Goal: Information Seeking & Learning: Learn about a topic

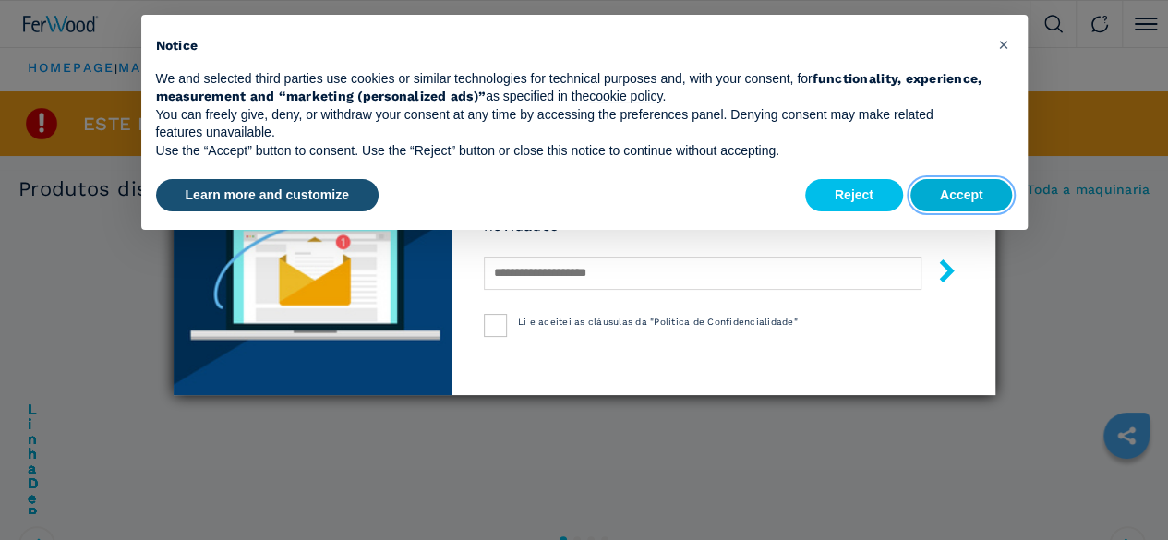
click at [964, 193] on button "Accept" at bounding box center [962, 195] width 103 height 33
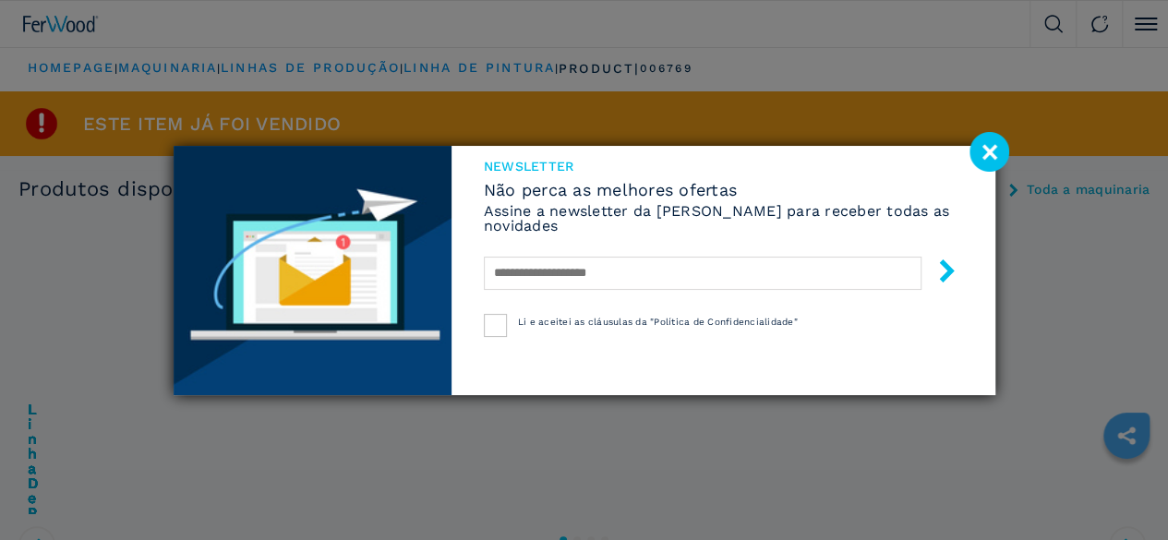
click at [994, 143] on image at bounding box center [990, 152] width 40 height 40
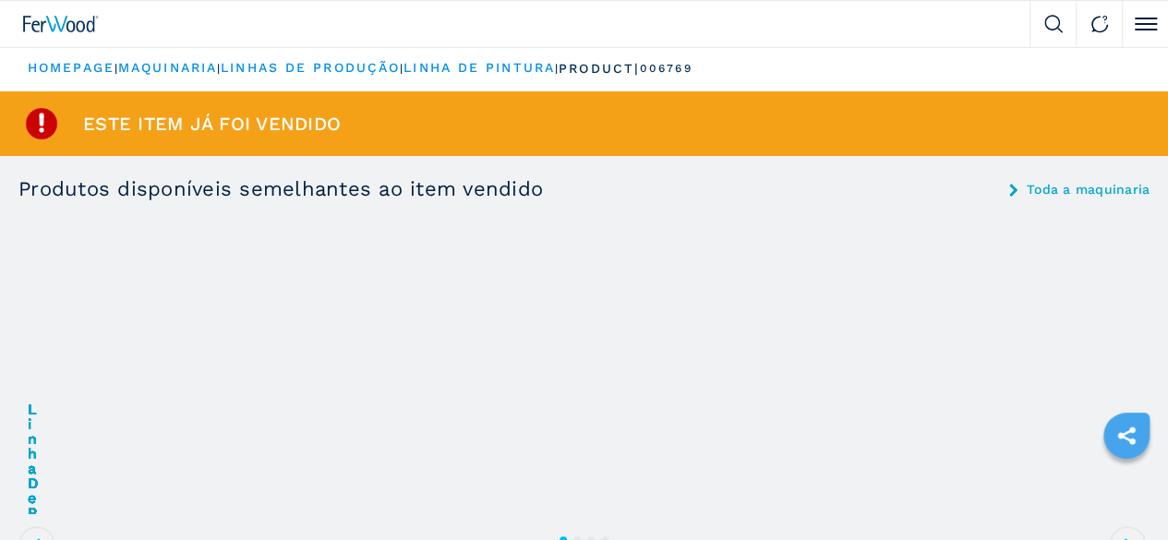
click at [0, 0] on img at bounding box center [0, 0] width 0 height 0
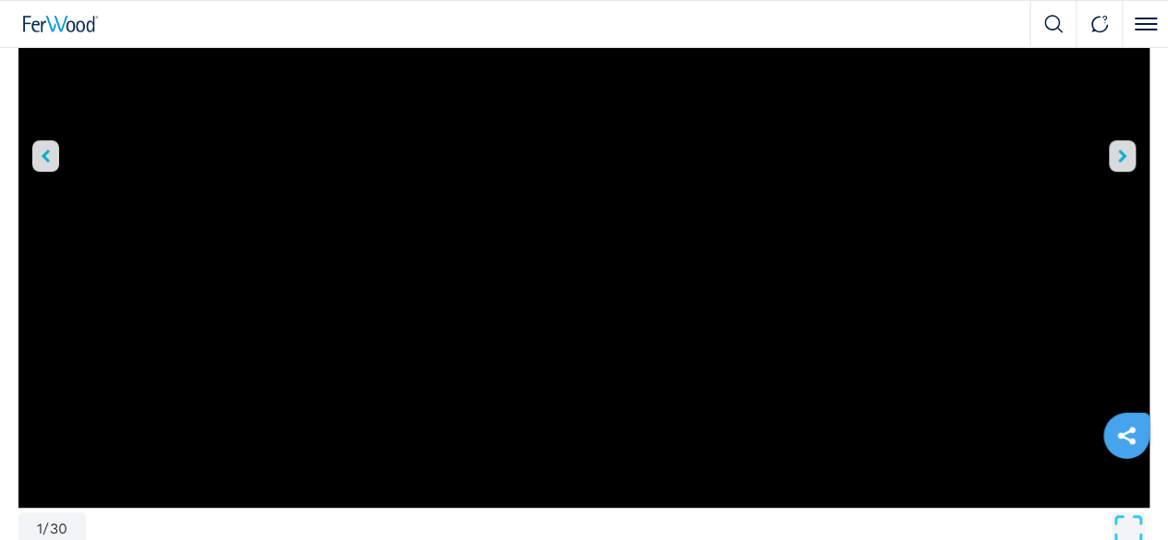
scroll to position [277, 0]
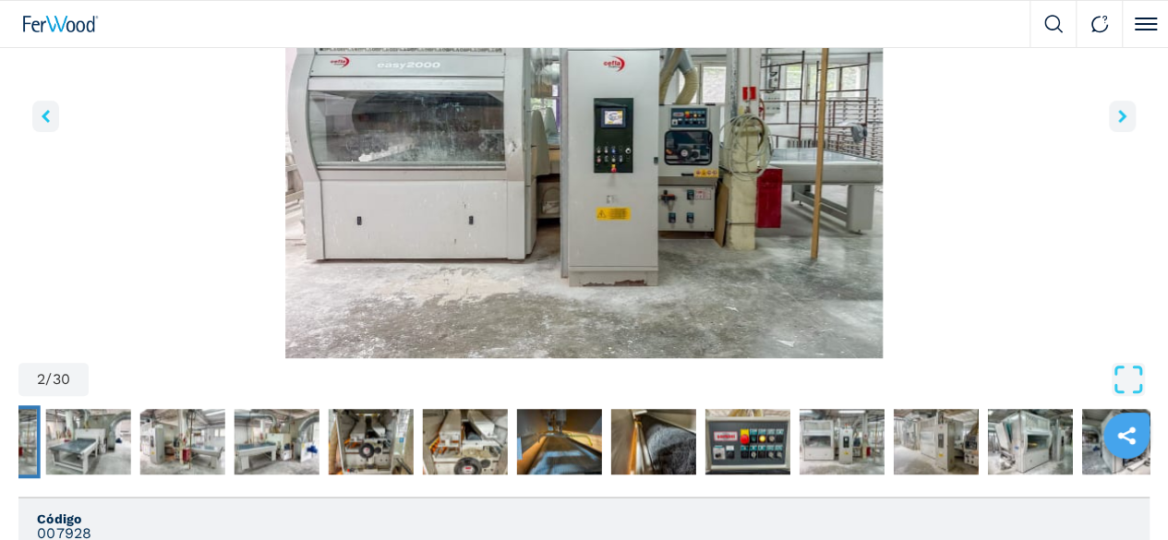
scroll to position [185, 0]
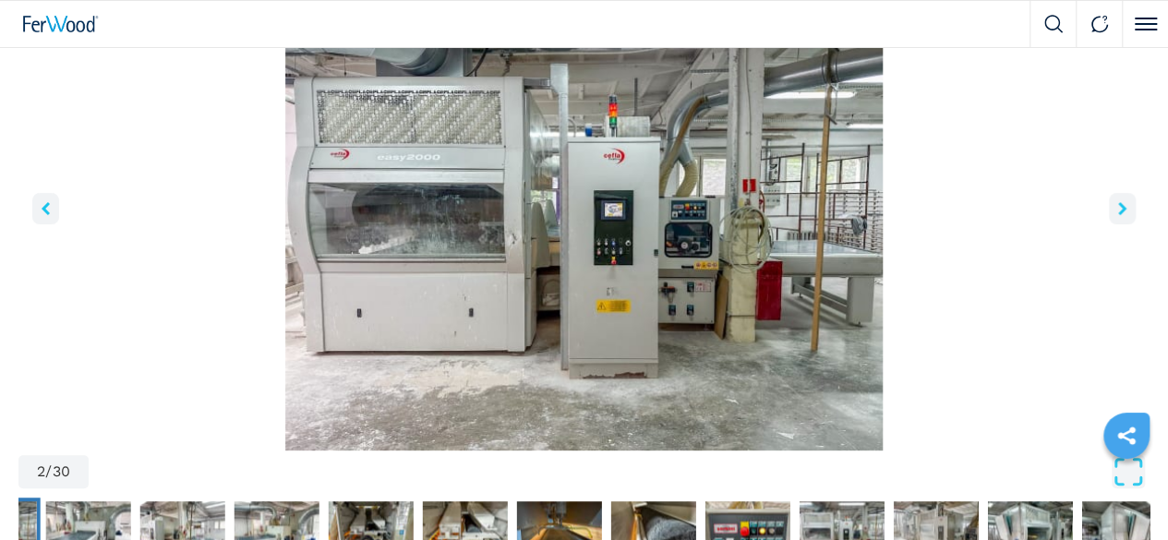
click at [1119, 215] on icon "right-button" at bounding box center [1123, 208] width 8 height 13
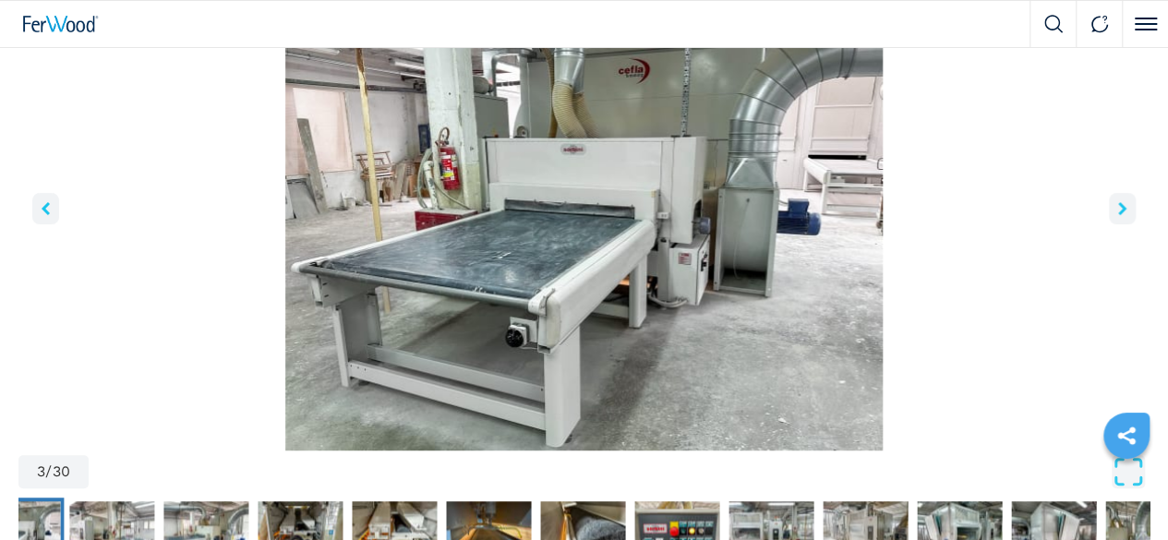
click at [1119, 215] on icon "right-button" at bounding box center [1123, 208] width 8 height 13
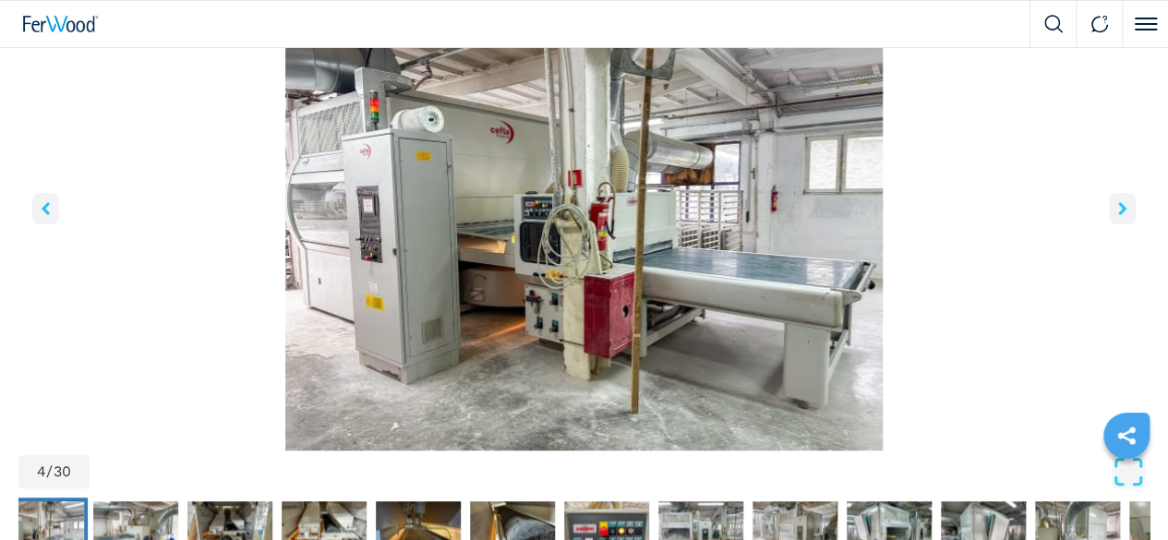
click at [1119, 215] on icon "right-button" at bounding box center [1123, 208] width 8 height 13
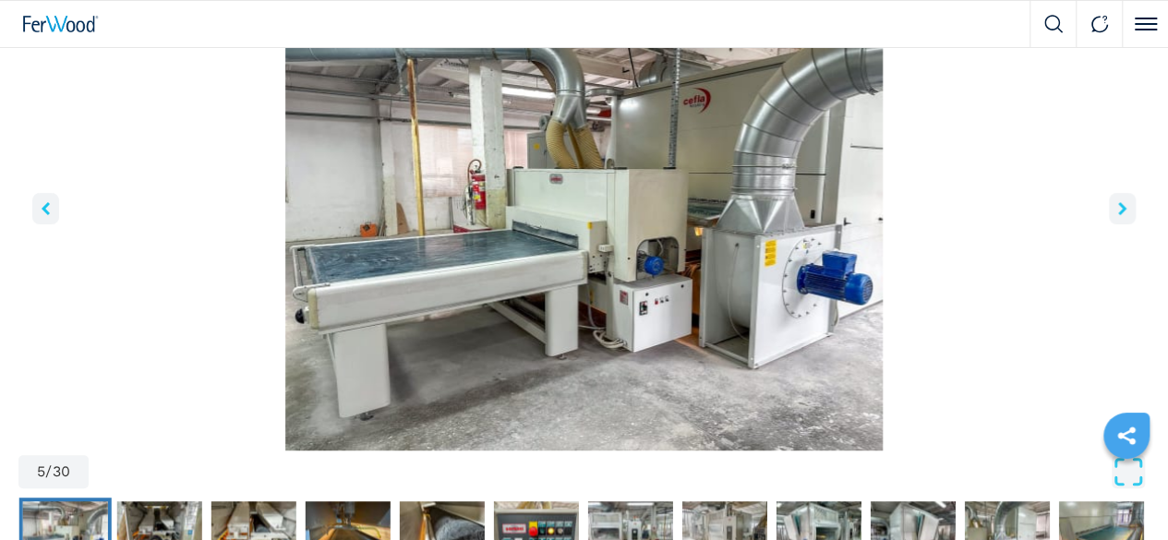
click at [1119, 215] on icon "right-button" at bounding box center [1123, 208] width 8 height 13
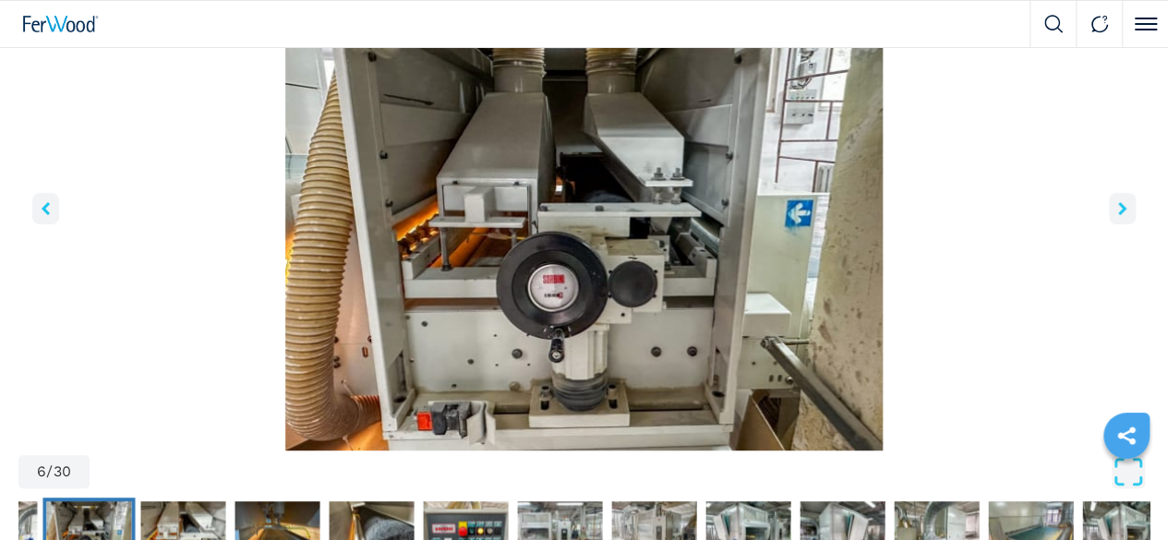
click at [1119, 215] on icon "right-button" at bounding box center [1123, 208] width 8 height 13
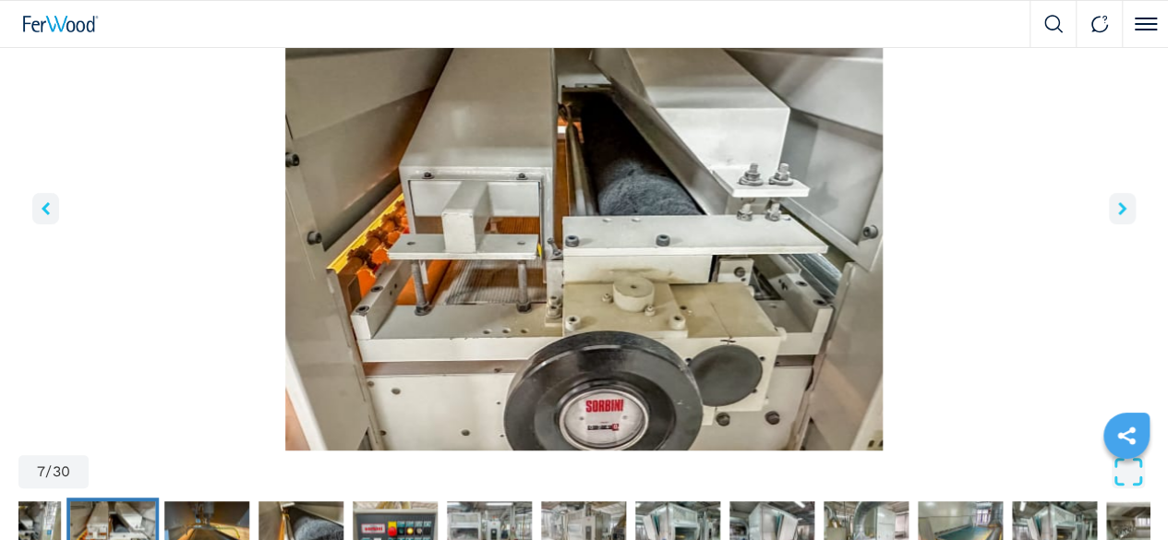
click at [1119, 215] on icon "right-button" at bounding box center [1123, 208] width 8 height 13
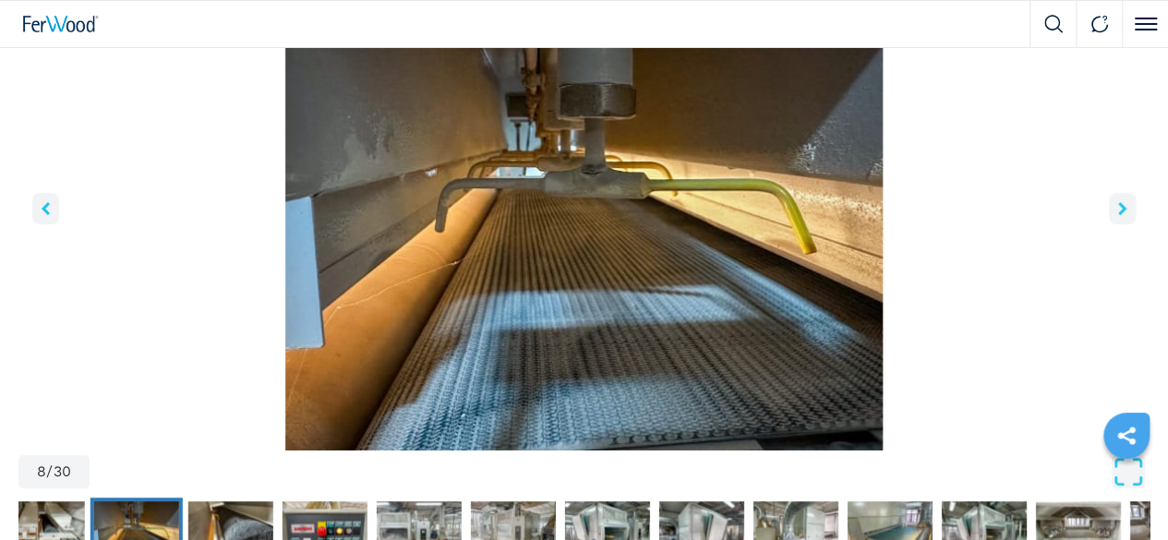
click at [1119, 215] on icon "right-button" at bounding box center [1123, 208] width 8 height 13
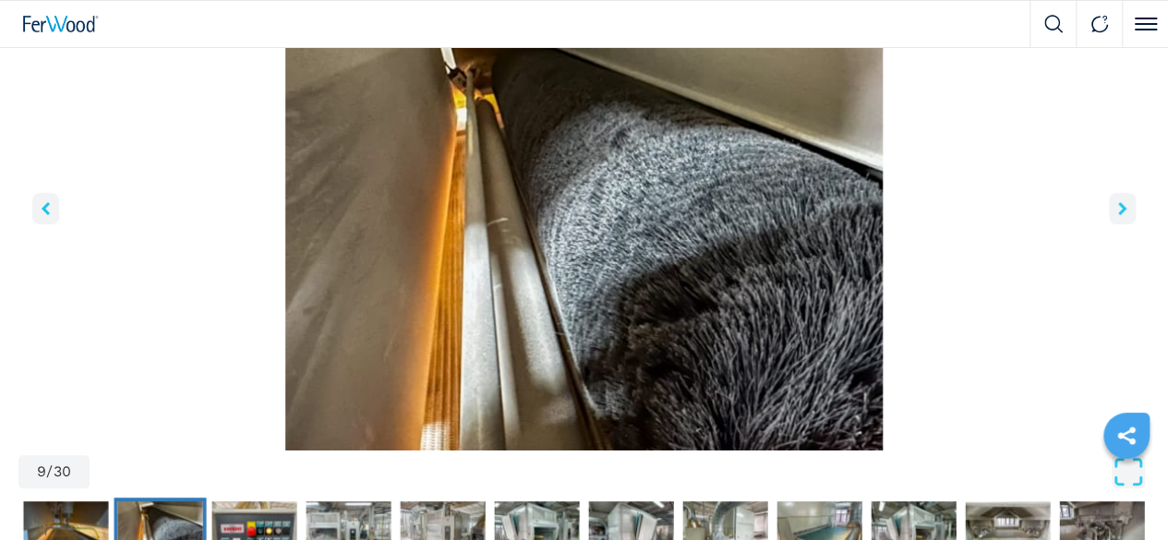
click at [1119, 215] on icon "right-button" at bounding box center [1123, 208] width 8 height 13
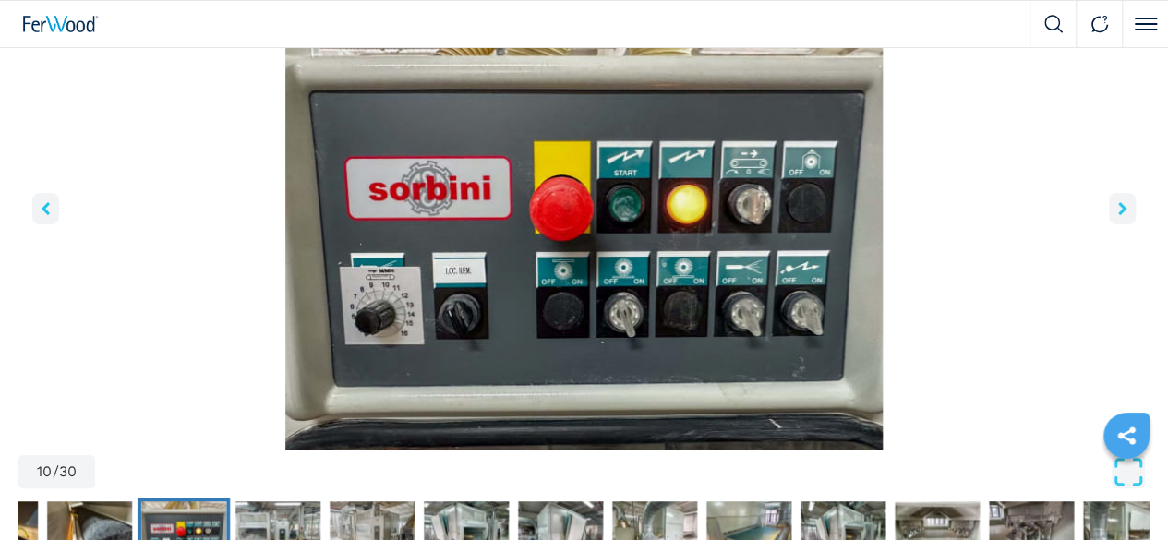
click at [1119, 215] on icon "right-button" at bounding box center [1123, 208] width 8 height 13
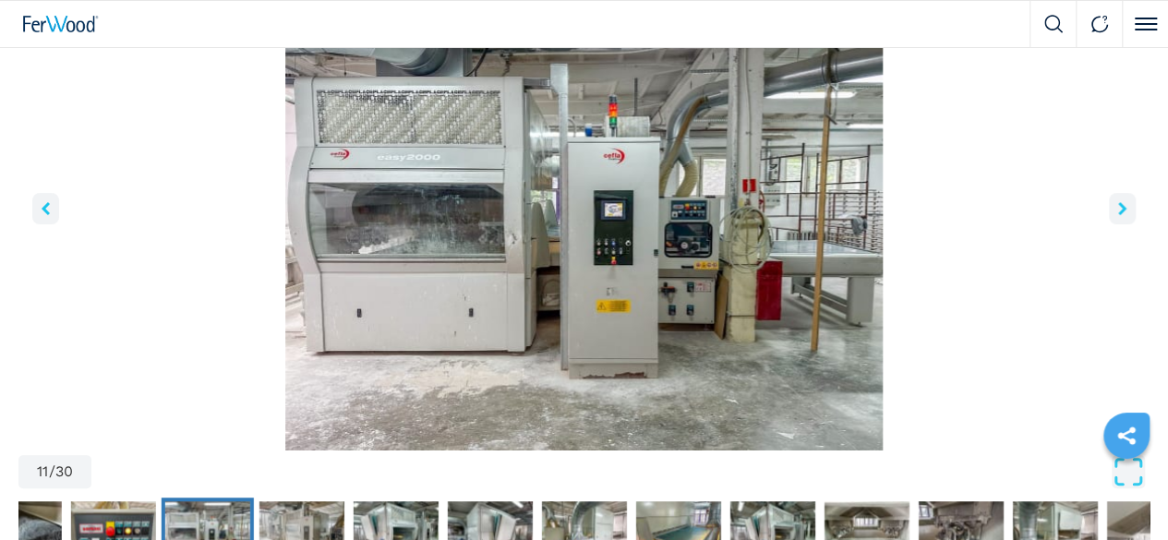
click at [1119, 215] on icon "right-button" at bounding box center [1123, 208] width 8 height 13
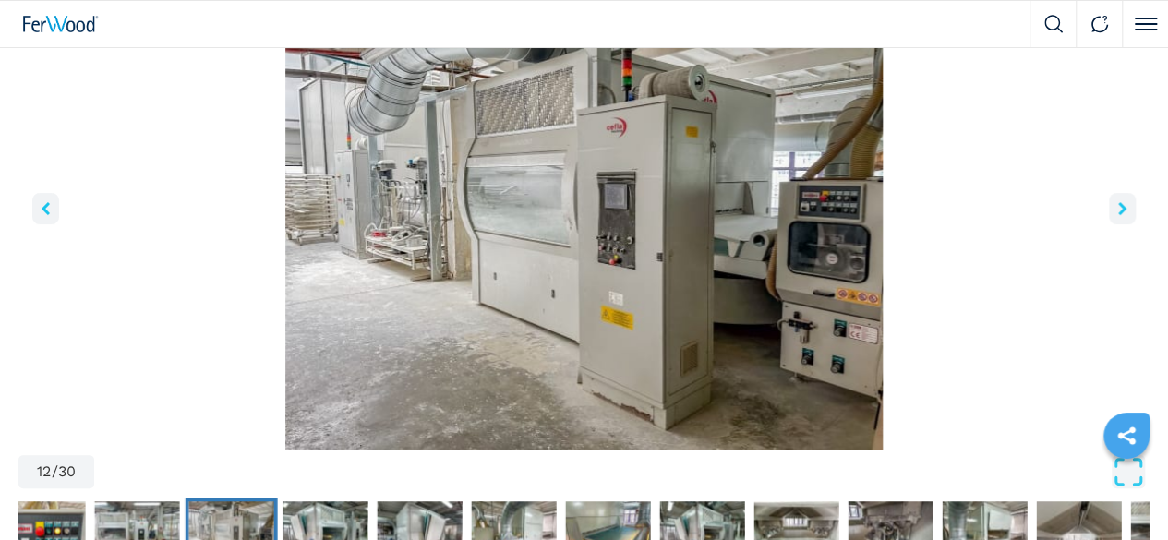
click at [1119, 215] on icon "right-button" at bounding box center [1123, 208] width 8 height 13
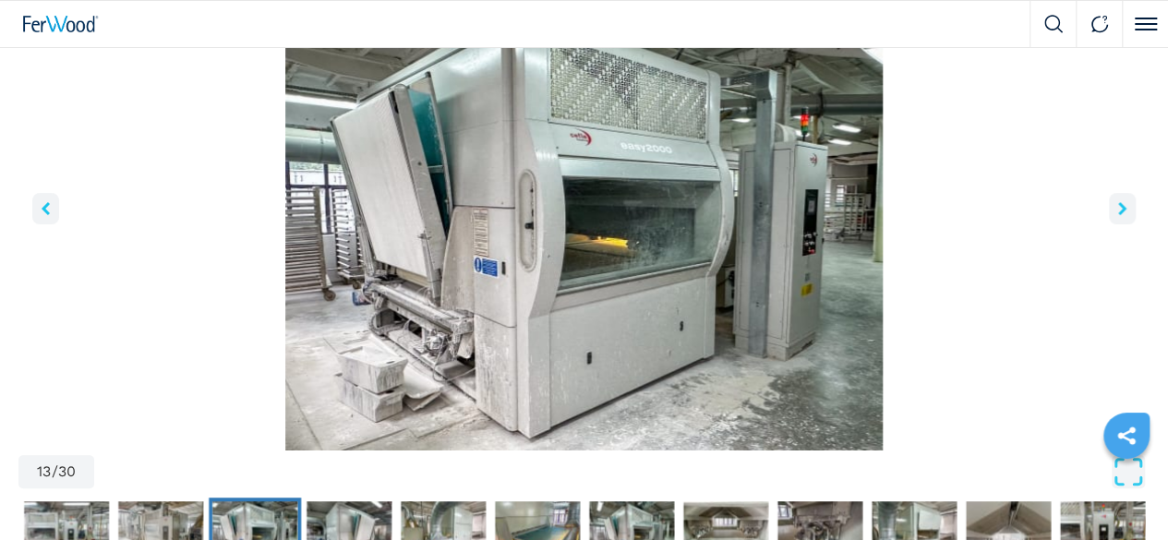
click at [1119, 215] on icon "right-button" at bounding box center [1123, 208] width 8 height 13
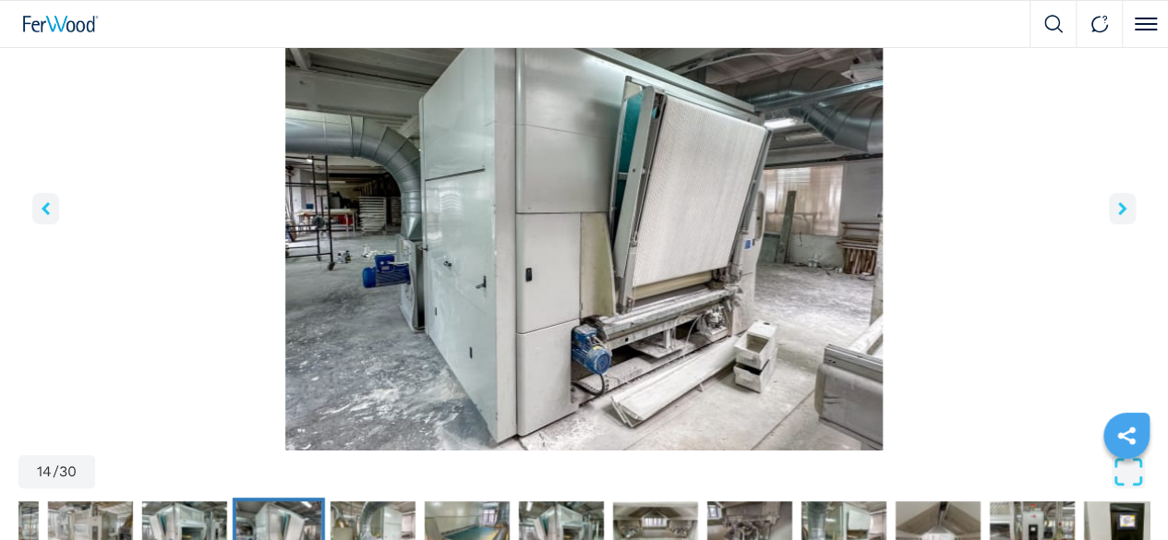
click at [1119, 215] on icon "right-button" at bounding box center [1123, 208] width 8 height 13
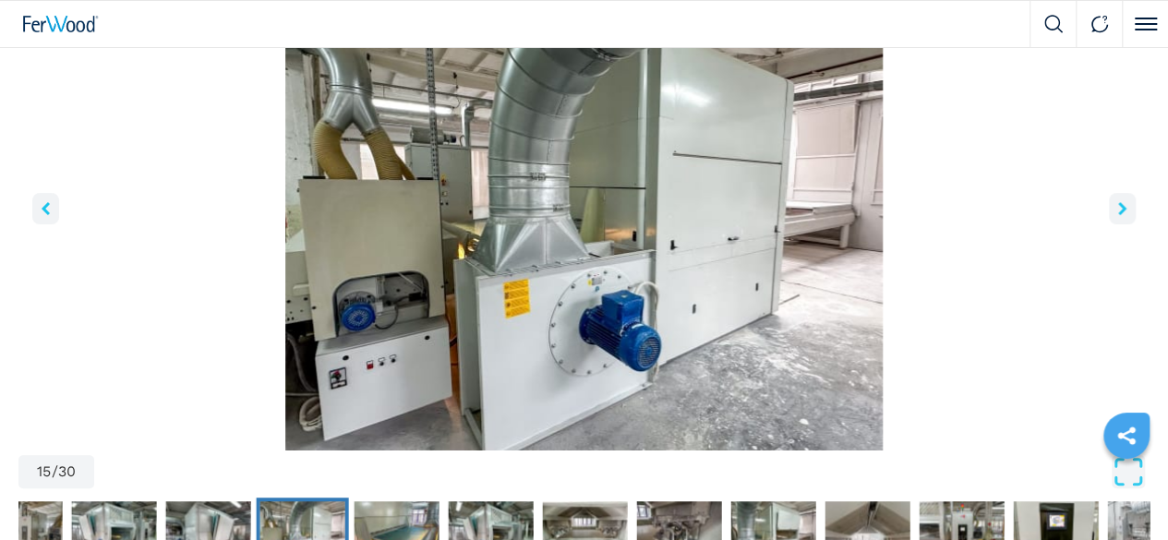
click at [1119, 215] on icon "right-button" at bounding box center [1123, 208] width 8 height 13
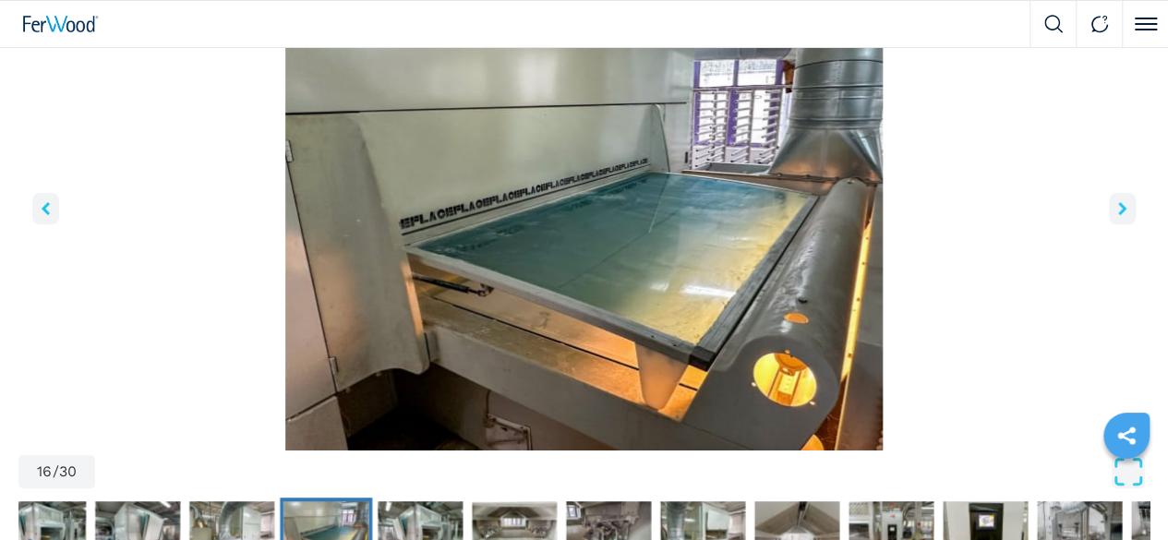
click at [1119, 215] on icon "right-button" at bounding box center [1123, 208] width 8 height 13
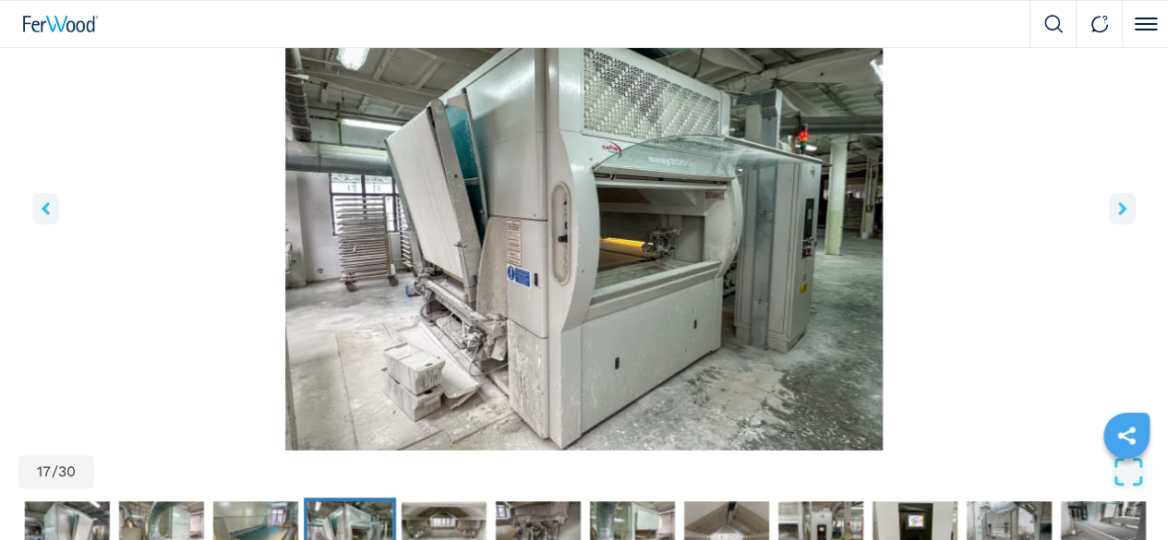
click at [1119, 215] on icon "right-button" at bounding box center [1123, 208] width 8 height 13
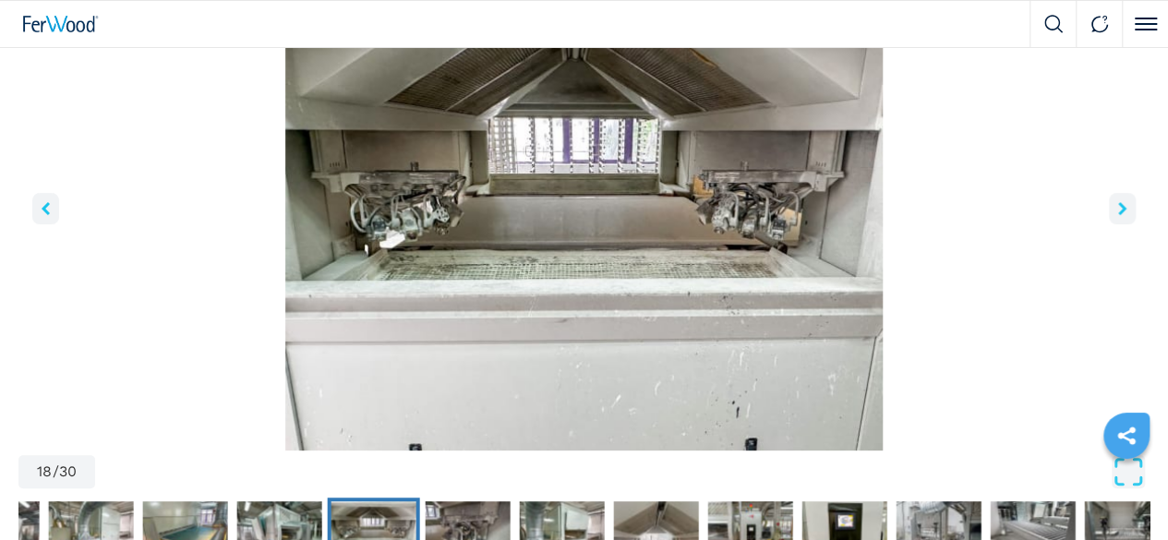
click at [1119, 215] on icon "right-button" at bounding box center [1123, 208] width 8 height 13
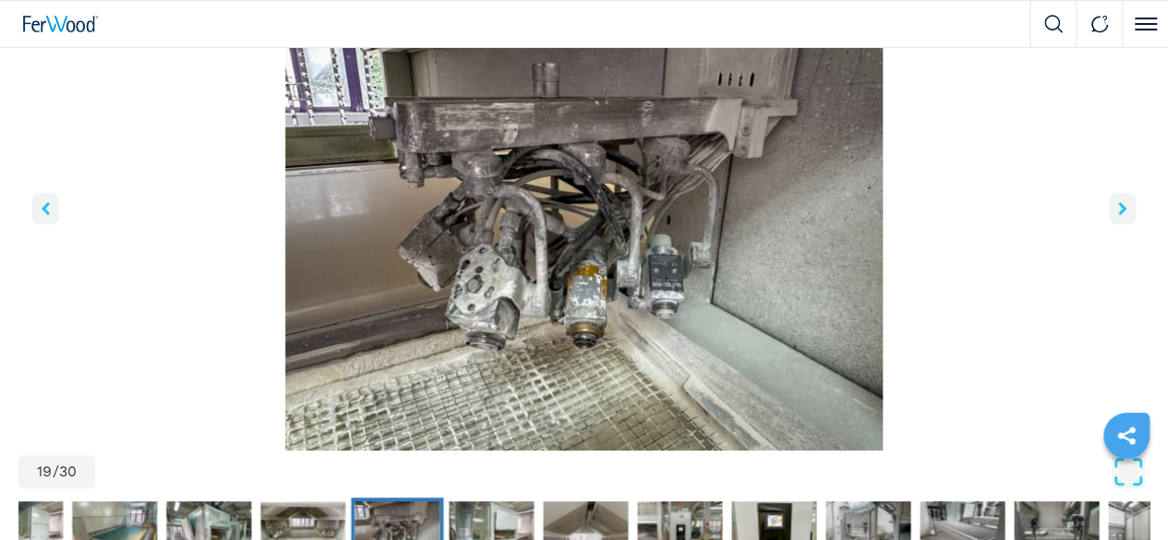
click at [1119, 215] on icon "right-button" at bounding box center [1123, 208] width 8 height 13
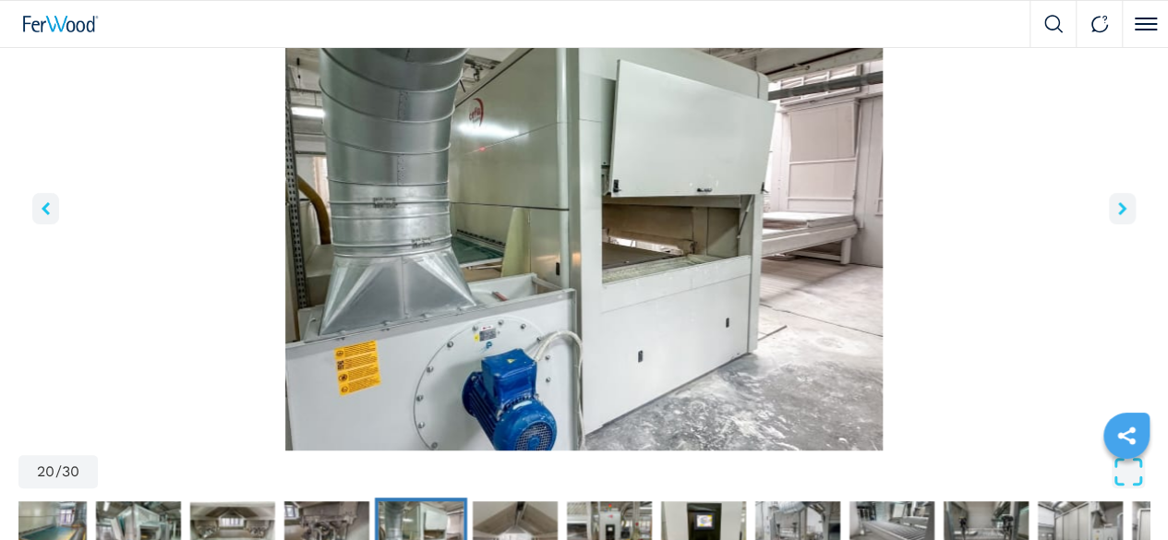
click at [1119, 215] on icon "right-button" at bounding box center [1123, 208] width 8 height 13
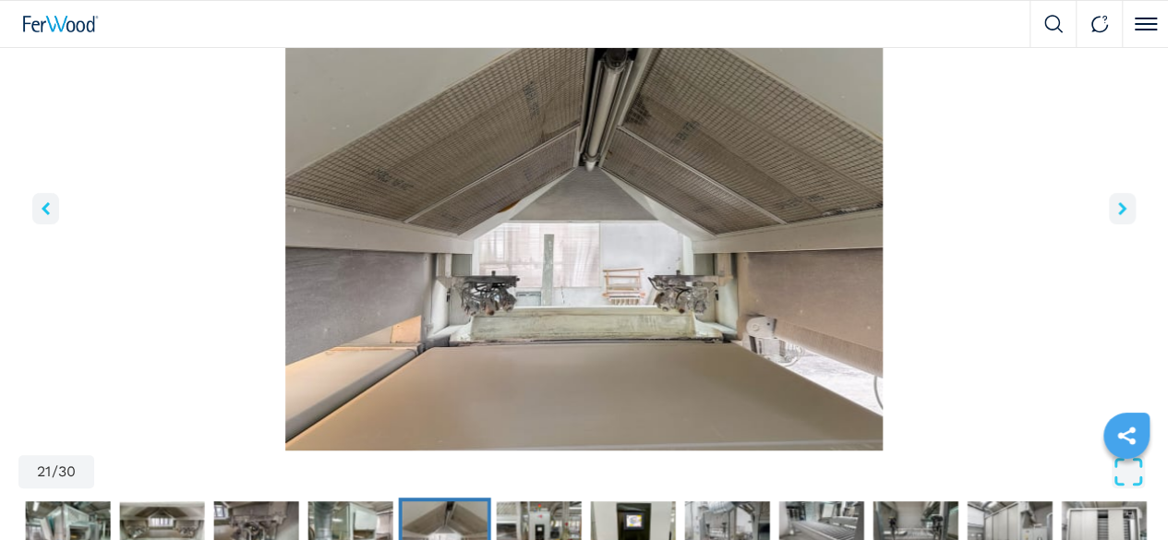
click at [1119, 215] on icon "right-button" at bounding box center [1123, 208] width 8 height 13
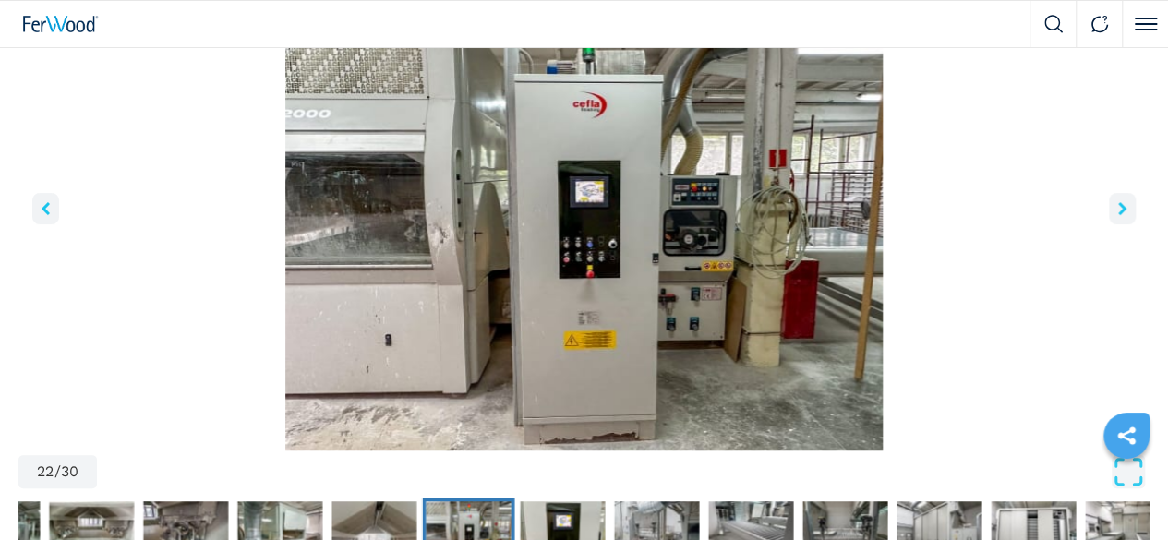
click at [1119, 215] on icon "right-button" at bounding box center [1123, 208] width 8 height 13
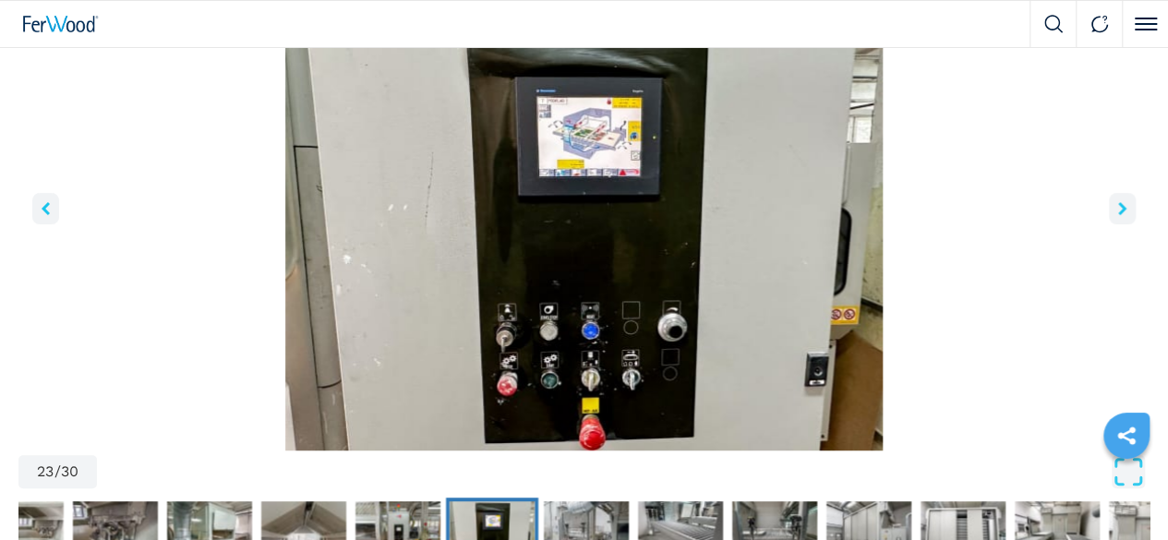
click at [1119, 215] on icon "right-button" at bounding box center [1123, 208] width 8 height 13
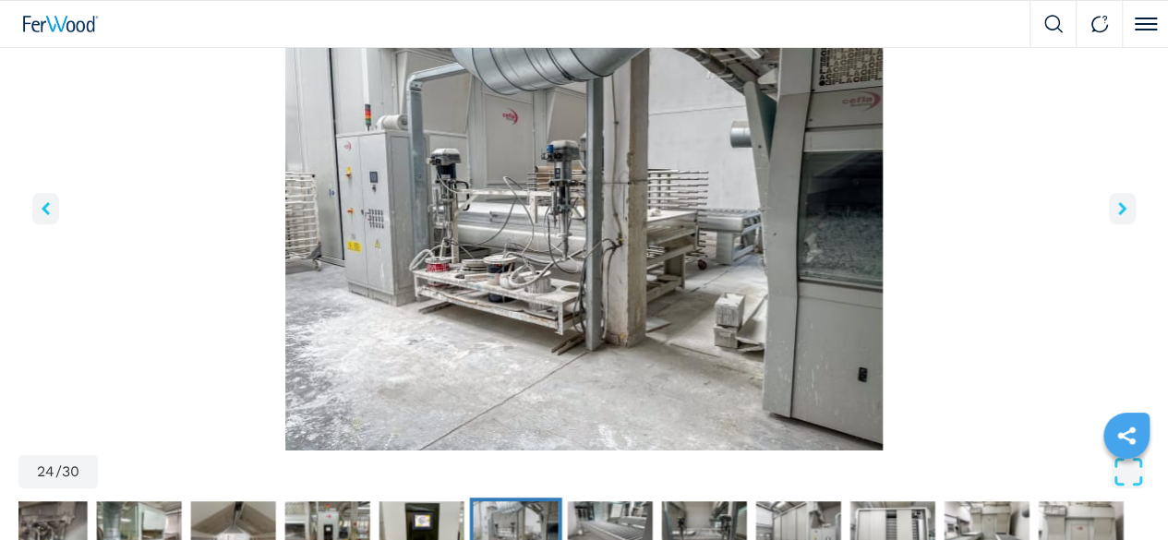
click at [1119, 215] on icon "right-button" at bounding box center [1123, 208] width 8 height 13
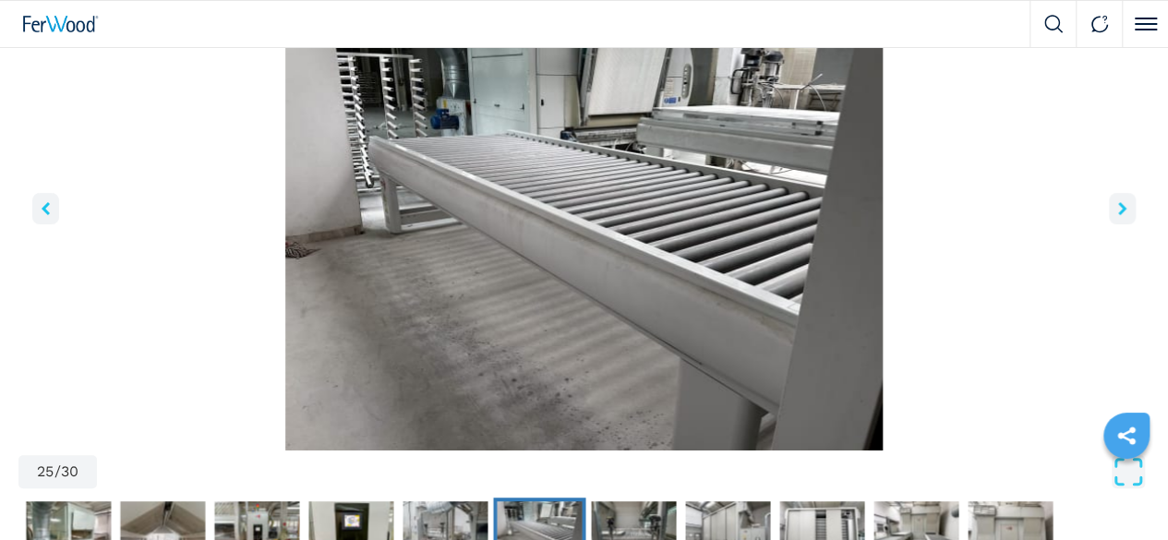
click at [1119, 215] on icon "right-button" at bounding box center [1123, 208] width 8 height 13
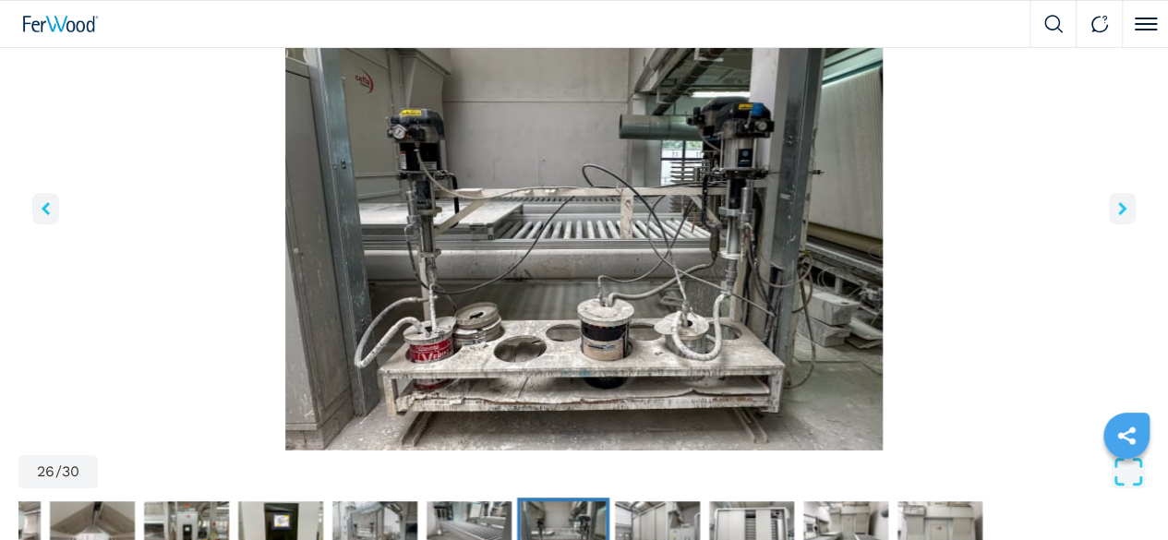
click at [1119, 215] on icon "right-button" at bounding box center [1123, 208] width 8 height 13
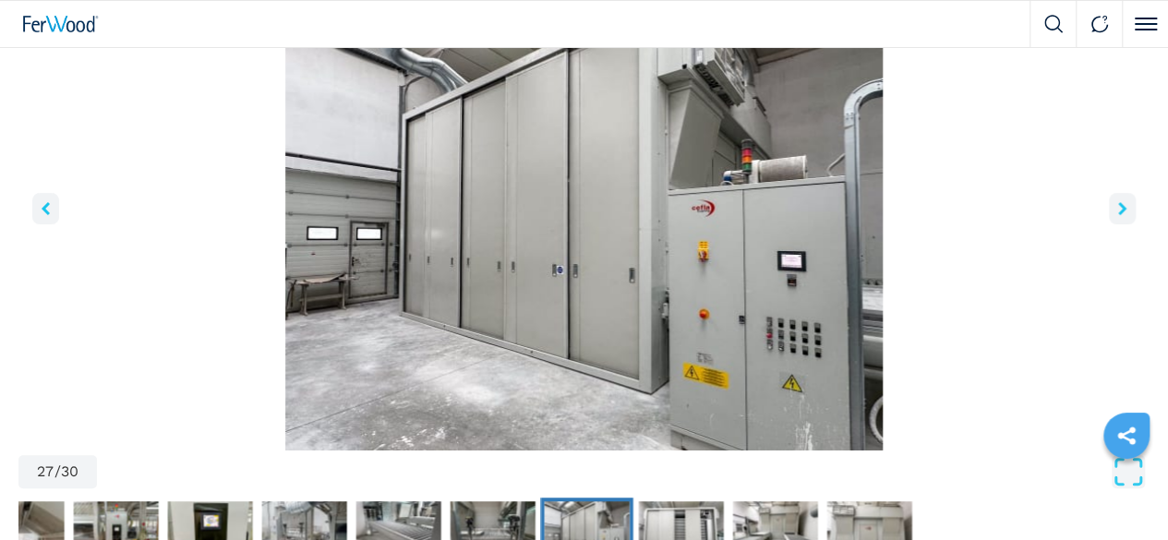
click at [1119, 215] on icon "right-button" at bounding box center [1123, 208] width 8 height 13
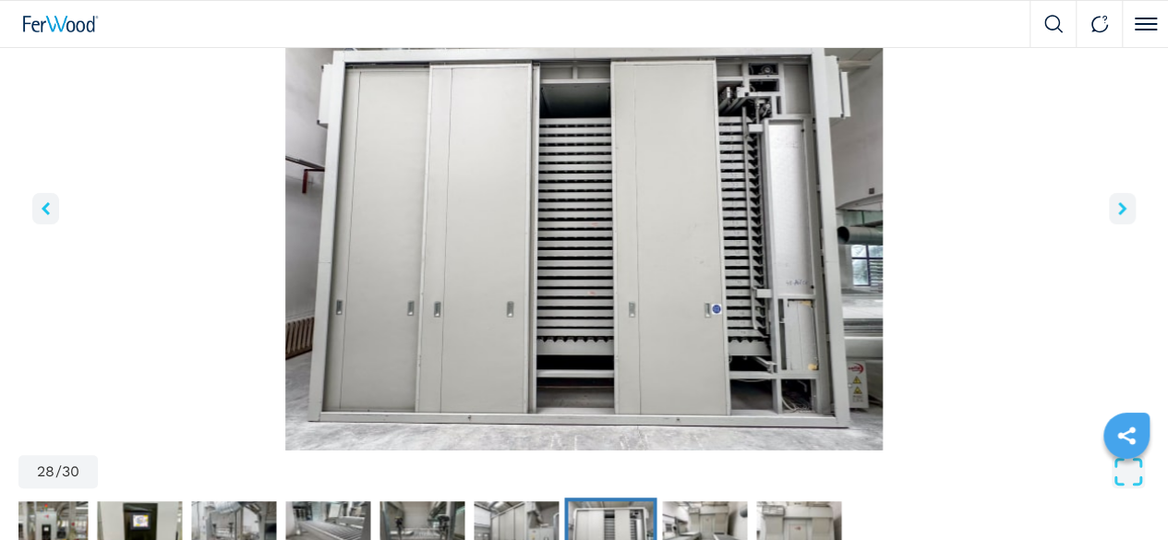
click at [1119, 215] on icon "right-button" at bounding box center [1123, 208] width 8 height 13
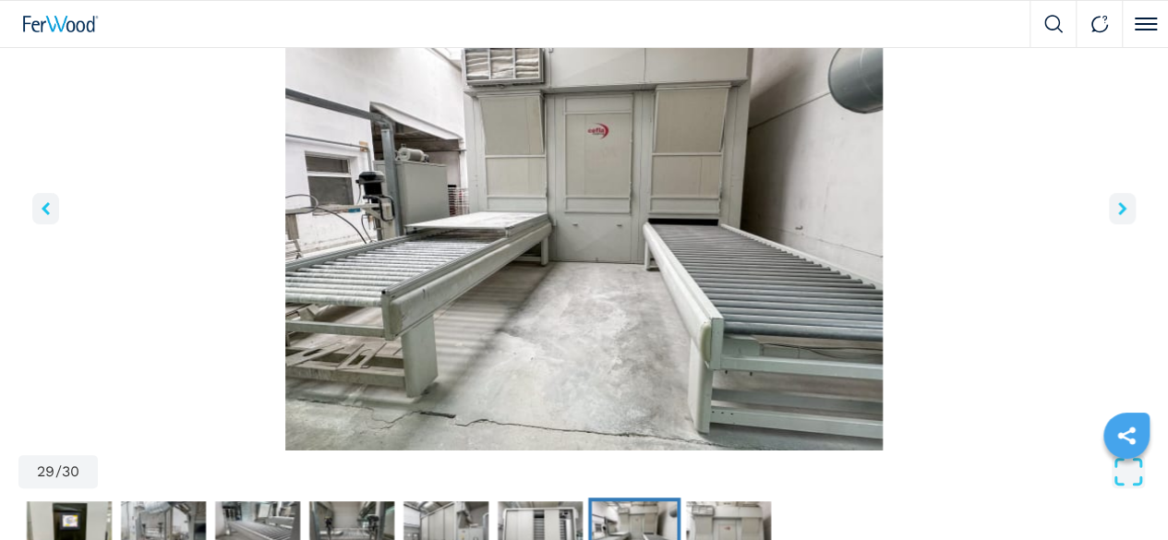
click at [1119, 215] on icon "right-button" at bounding box center [1123, 208] width 8 height 13
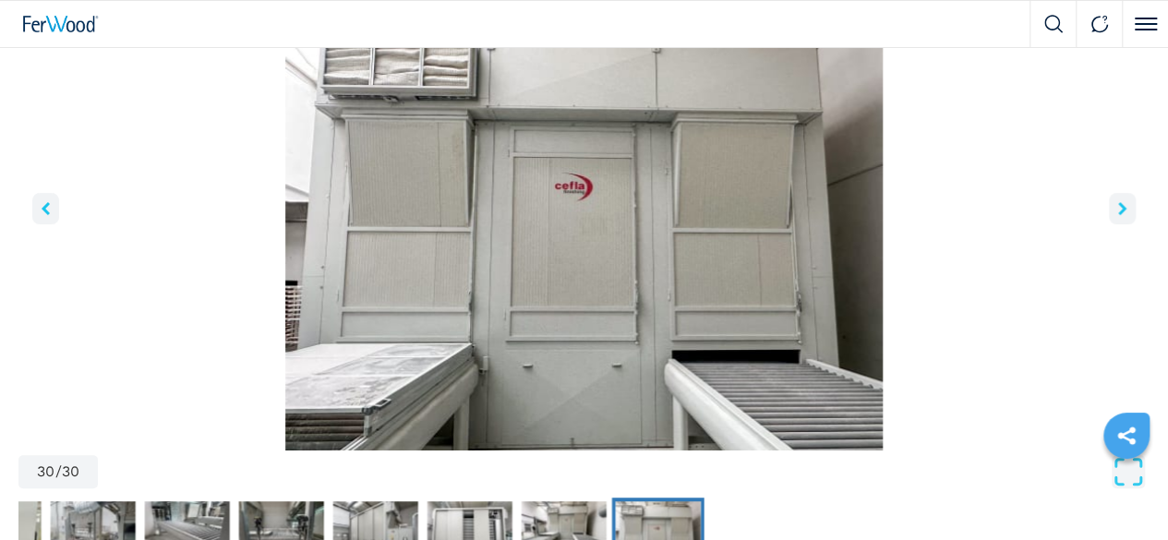
click at [1119, 215] on icon "right-button" at bounding box center [1123, 208] width 8 height 13
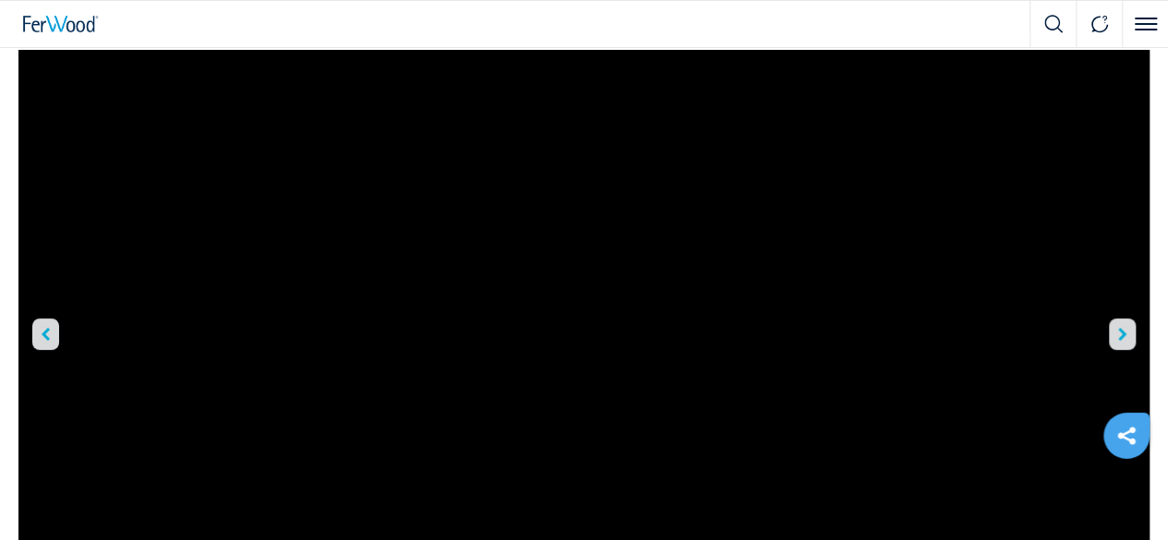
scroll to position [0, 0]
